Goal: Transaction & Acquisition: Purchase product/service

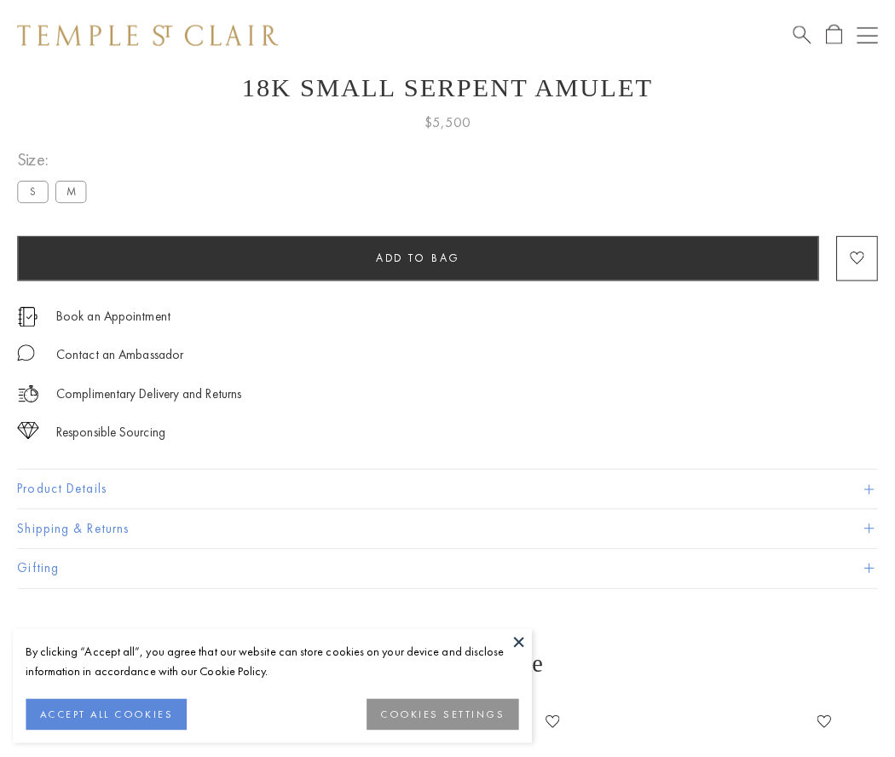
scroll to position [68, 0]
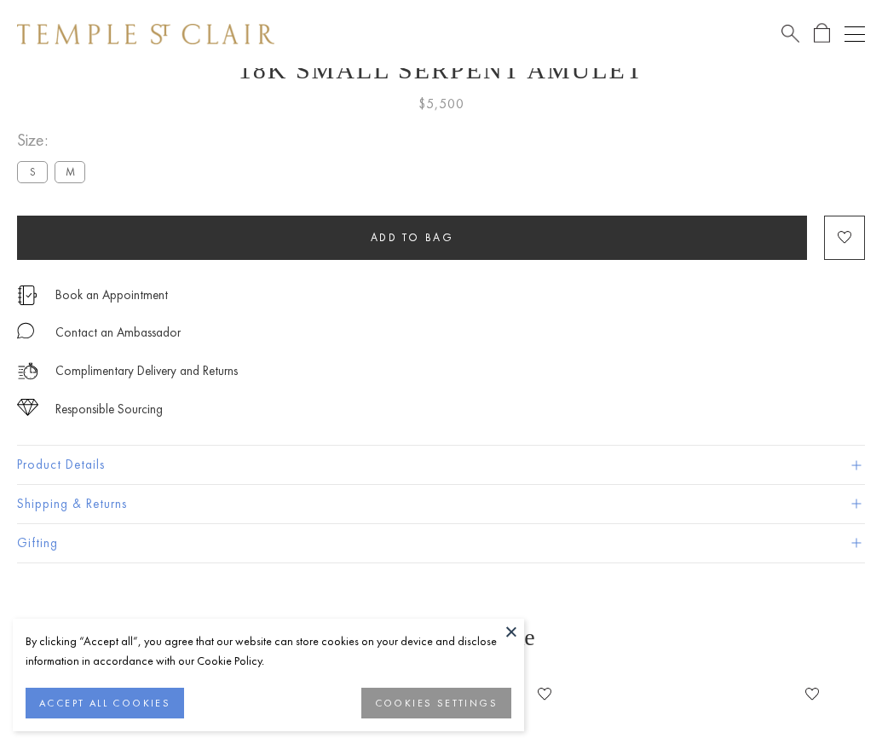
click at [412, 237] on span "Add to bag" at bounding box center [413, 237] width 84 height 14
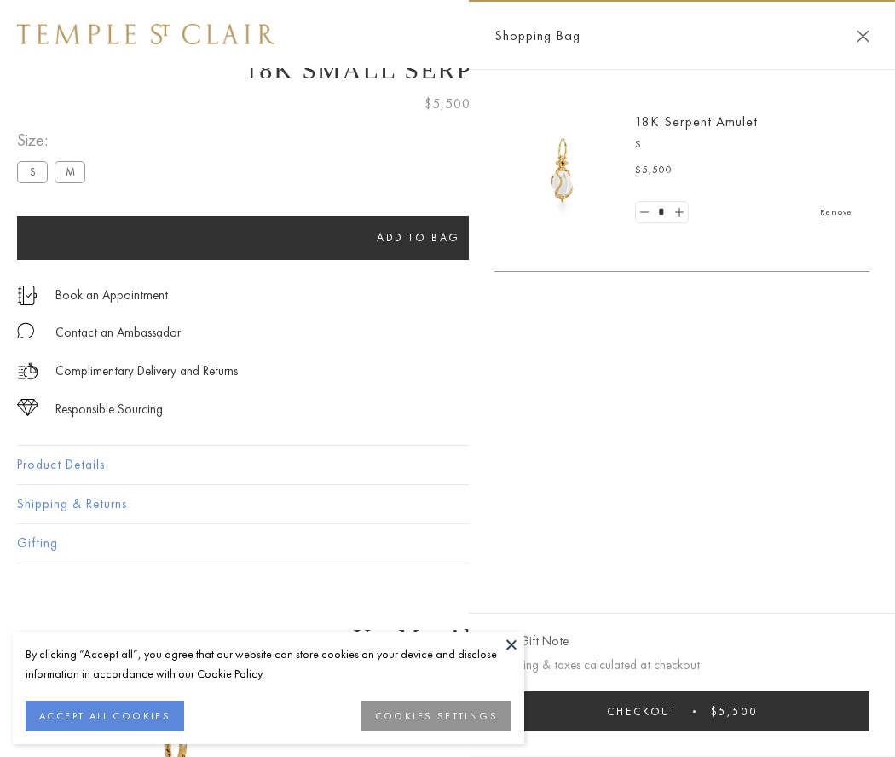
click at [682, 711] on button "Checkout $5,500" at bounding box center [681, 711] width 375 height 40
